Goal: Information Seeking & Learning: Learn about a topic

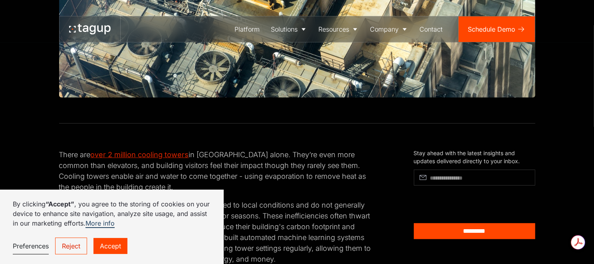
click at [107, 245] on link "Accept" at bounding box center [110, 246] width 34 height 16
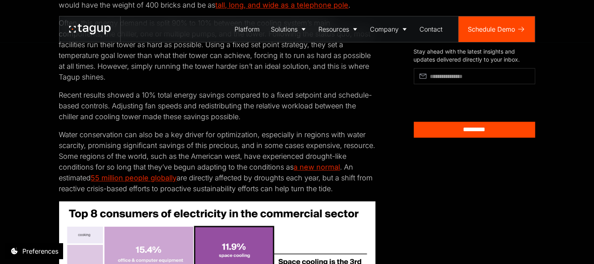
scroll to position [1557, 0]
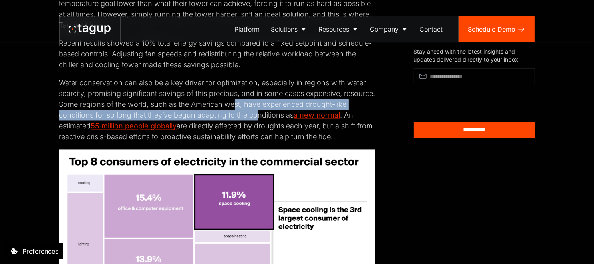
drag, startPoint x: 269, startPoint y: 120, endPoint x: 334, endPoint y: 103, distance: 67.1
click at [275, 111] on p "Water conservation can also be a key driver for optimization, especially in reg…" at bounding box center [217, 109] width 316 height 65
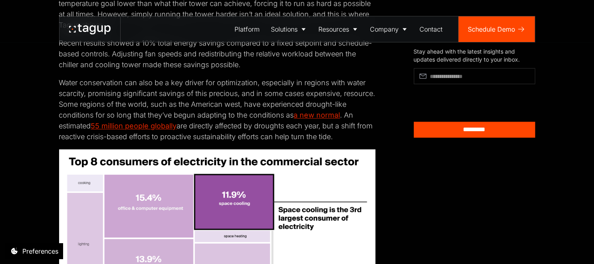
click at [289, 100] on p "Water conservation can also be a key driver for optimization, especially in reg…" at bounding box center [217, 109] width 316 height 65
drag, startPoint x: 280, startPoint y: 102, endPoint x: 280, endPoint y: 107, distance: 4.8
click at [288, 107] on p "Water conservation can also be a key driver for optimization, especially in reg…" at bounding box center [217, 109] width 316 height 65
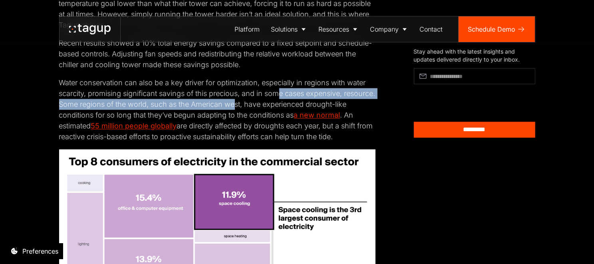
drag, startPoint x: 270, startPoint y: 106, endPoint x: 280, endPoint y: 98, distance: 12.5
click at [280, 98] on p "Water conservation can also be a key driver for optimization, especially in reg…" at bounding box center [217, 109] width 316 height 65
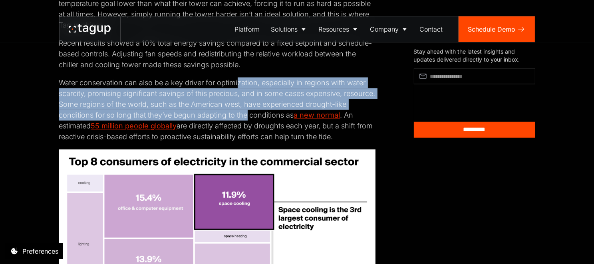
drag, startPoint x: 238, startPoint y: 84, endPoint x: 289, endPoint y: 88, distance: 51.7
click at [287, 91] on p "Water conservation can also be a key driver for optimization, especially in reg…" at bounding box center [217, 109] width 316 height 65
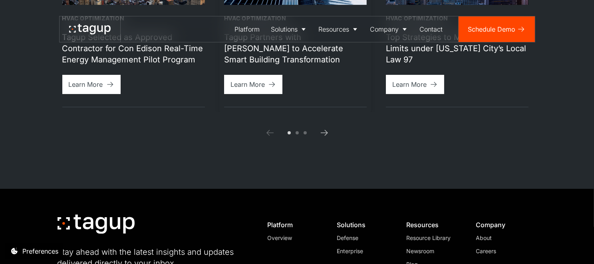
scroll to position [2635, 0]
